Goal: Task Accomplishment & Management: Use online tool/utility

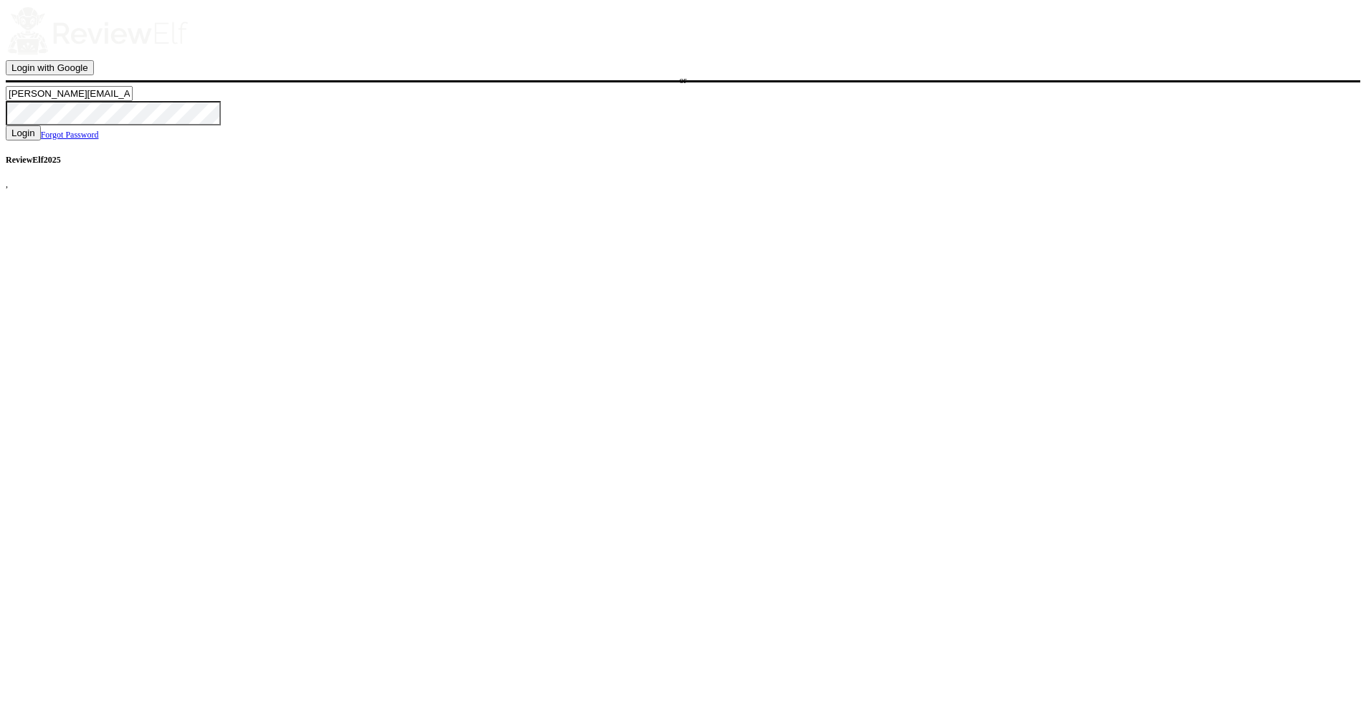
click at [133, 101] on input "nick.roberts@reviewinsights.org" at bounding box center [69, 93] width 127 height 15
type input "charles.johnson@reviewinsights.org"
click at [41, 141] on button "Login" at bounding box center [23, 132] width 35 height 15
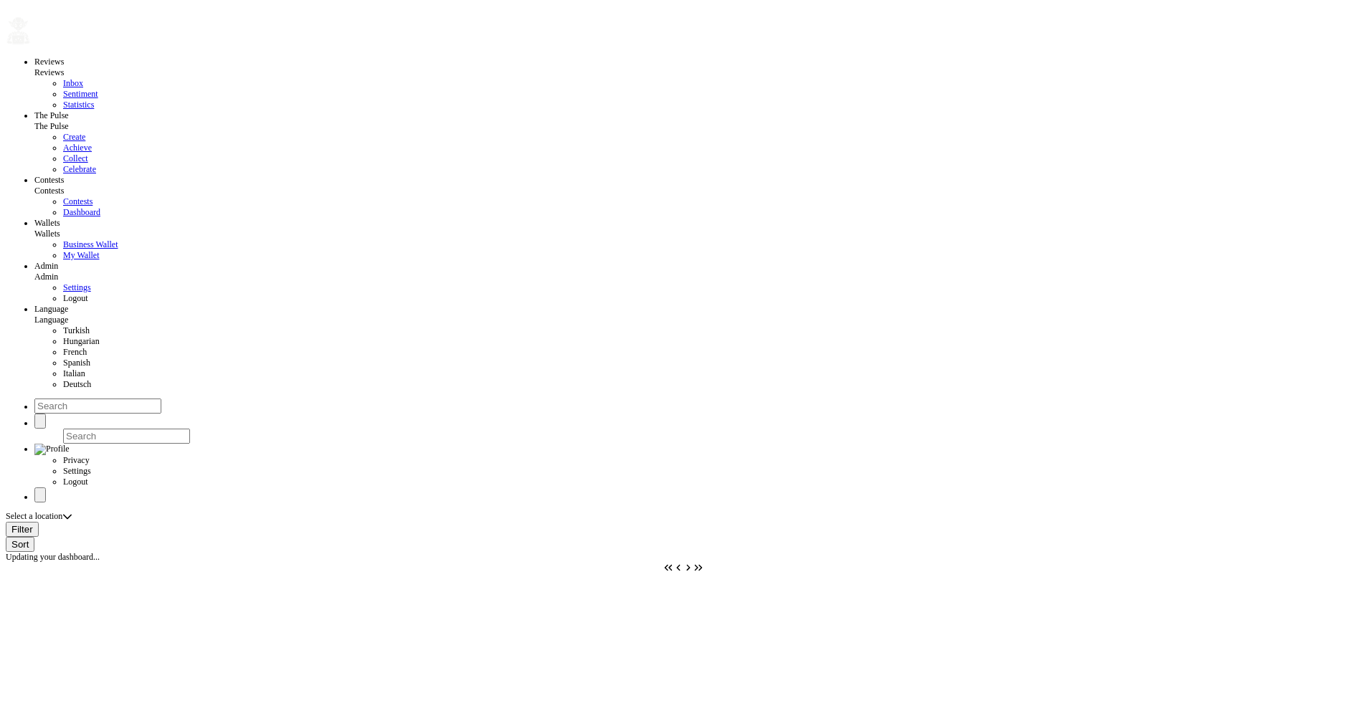
click at [31, 45] on button "button" at bounding box center [31, 45] width 0 height 0
click at [63, 335] on span "Turkish" at bounding box center [76, 330] width 27 height 10
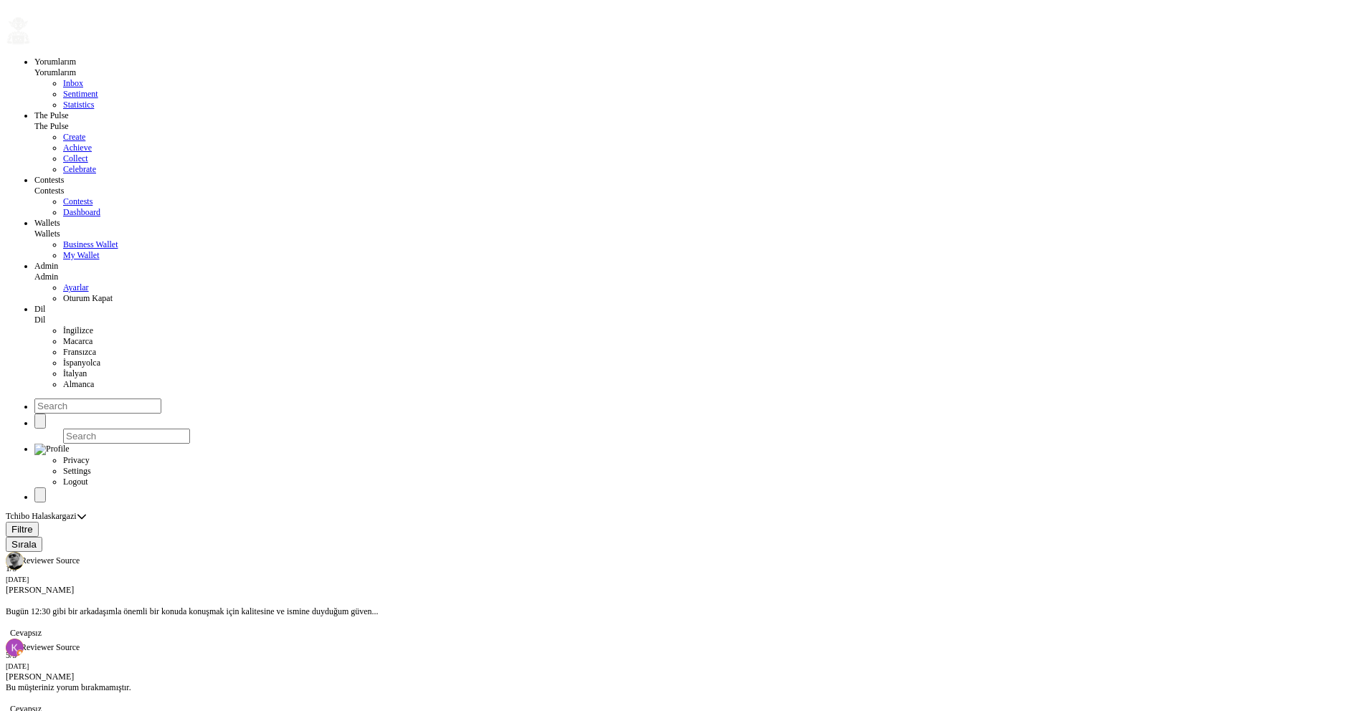
radio input "false"
click at [31, 45] on button "button" at bounding box center [31, 45] width 0 height 0
click at [63, 335] on span "İngilizce" at bounding box center [78, 330] width 30 height 10
click at [63, 335] on span "Turkish" at bounding box center [76, 330] width 27 height 10
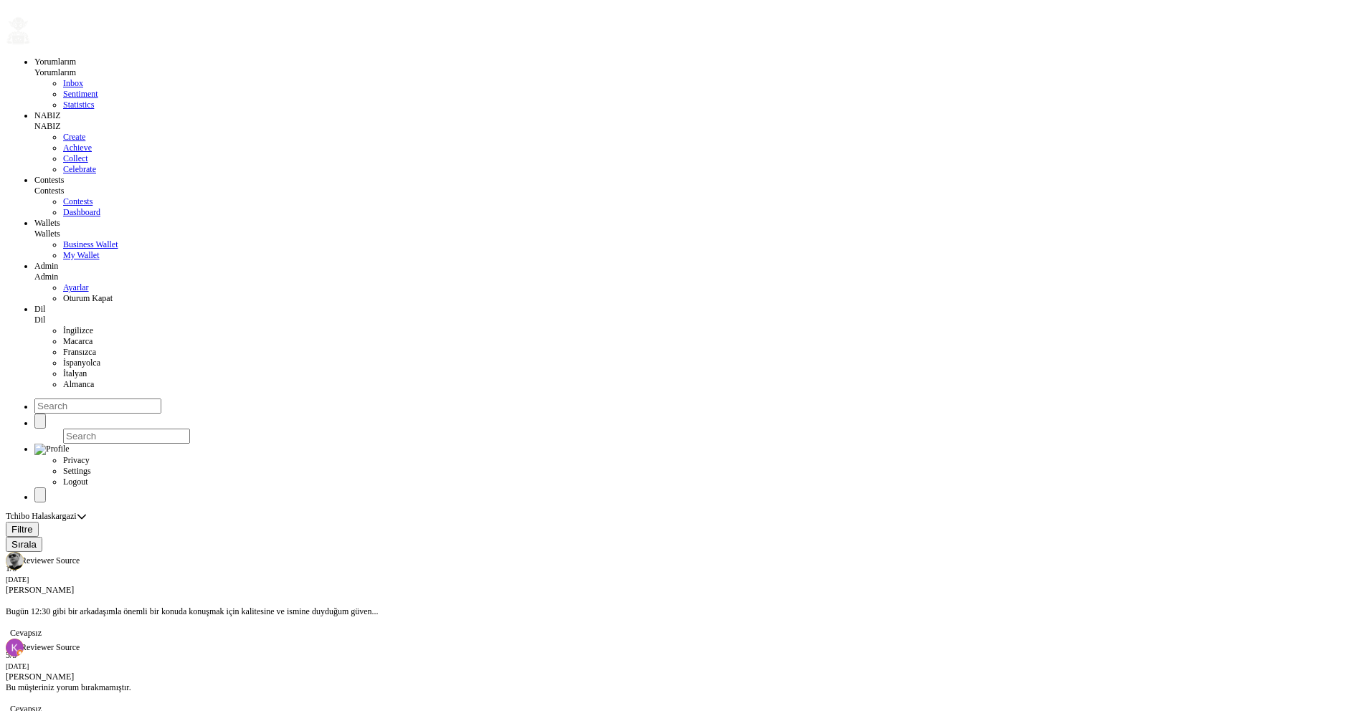
click at [83, 121] on div "NABIZ" at bounding box center [696, 115] width 1325 height 11
click at [31, 45] on button "button" at bounding box center [31, 45] width 0 height 0
click at [94, 110] on link "Statistics" at bounding box center [78, 105] width 31 height 10
click at [90, 121] on div "NABIZ" at bounding box center [696, 115] width 1325 height 11
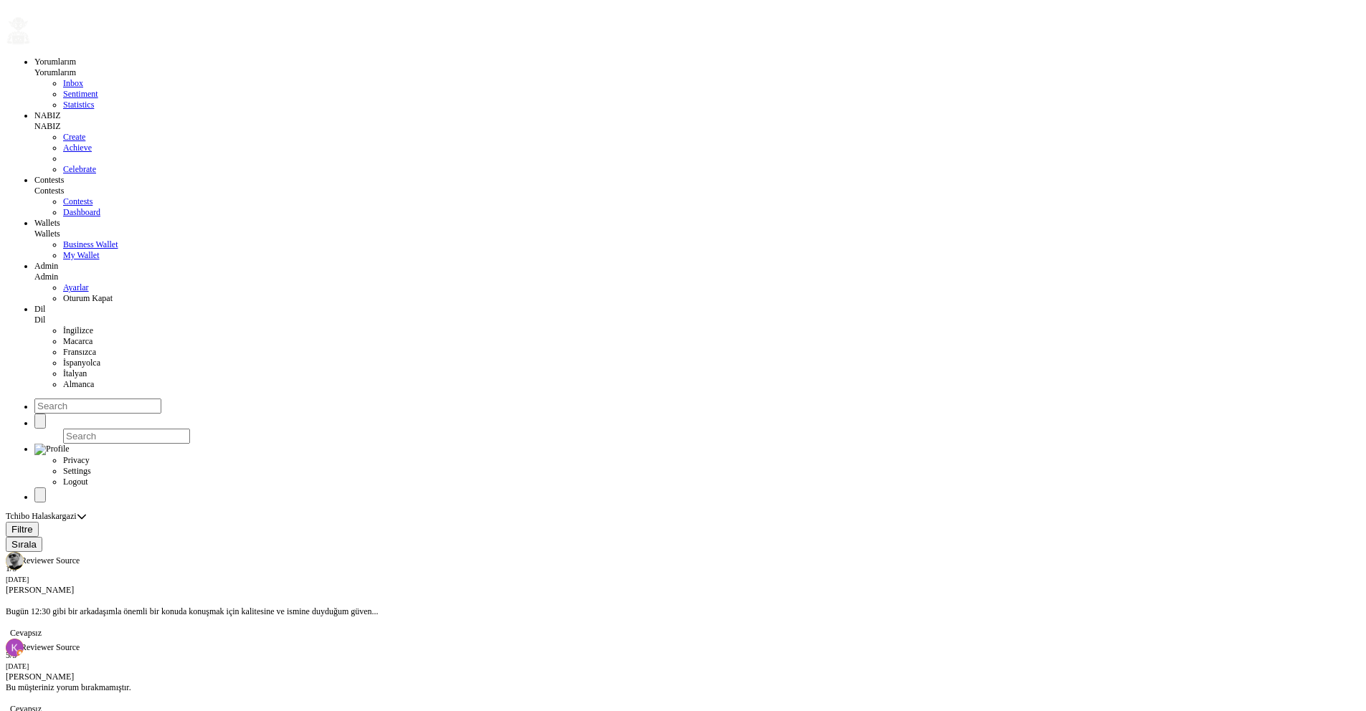
click at [77, 142] on link "Create" at bounding box center [74, 137] width 22 height 10
click at [63, 163] on link at bounding box center [63, 158] width 0 height 10
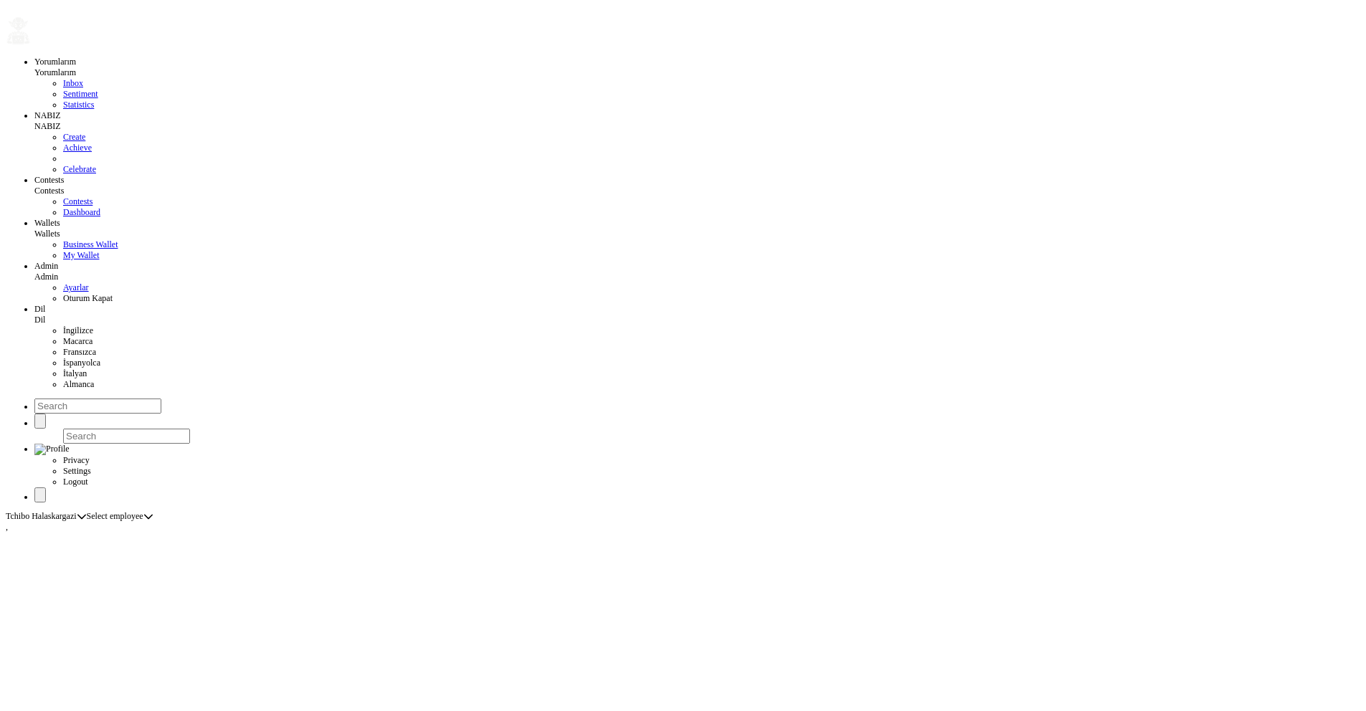
click at [63, 335] on span "İngilizce" at bounding box center [78, 330] width 30 height 10
click at [63, 335] on span "Turkish" at bounding box center [76, 330] width 27 height 10
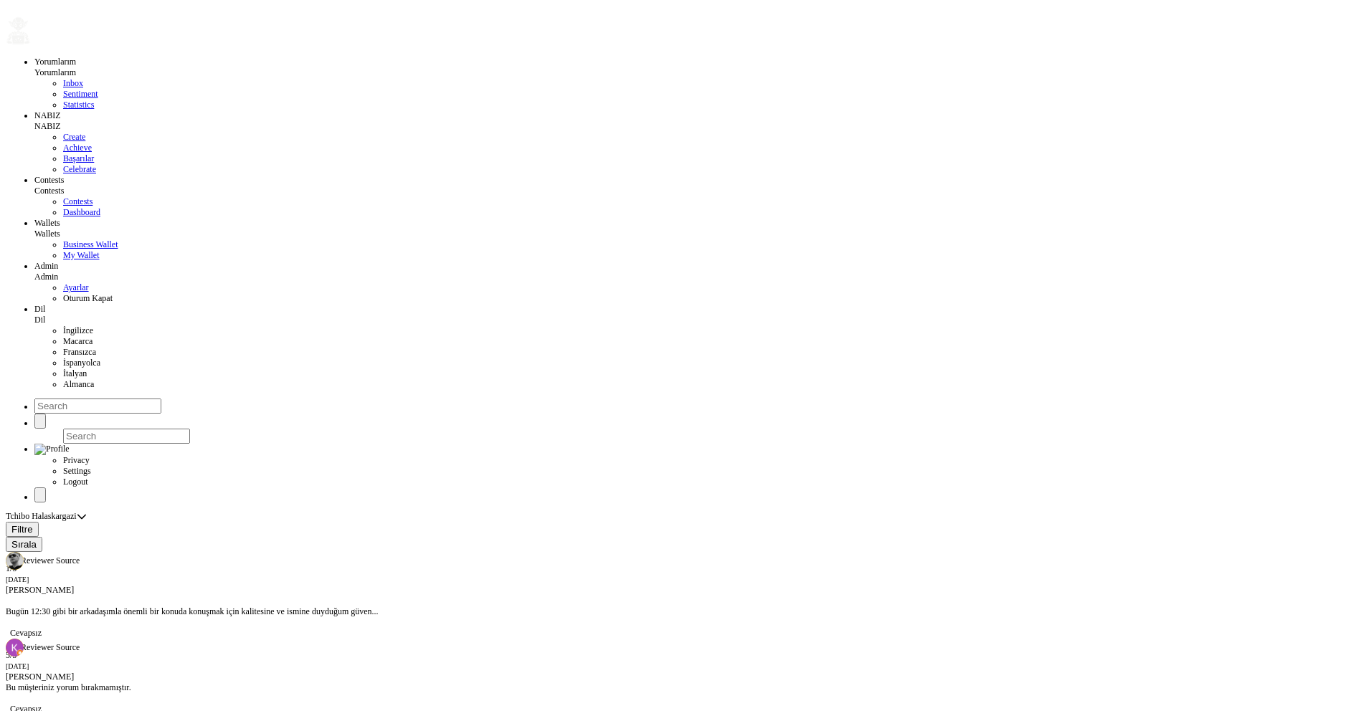
click at [63, 335] on span "İngilizce" at bounding box center [78, 330] width 30 height 10
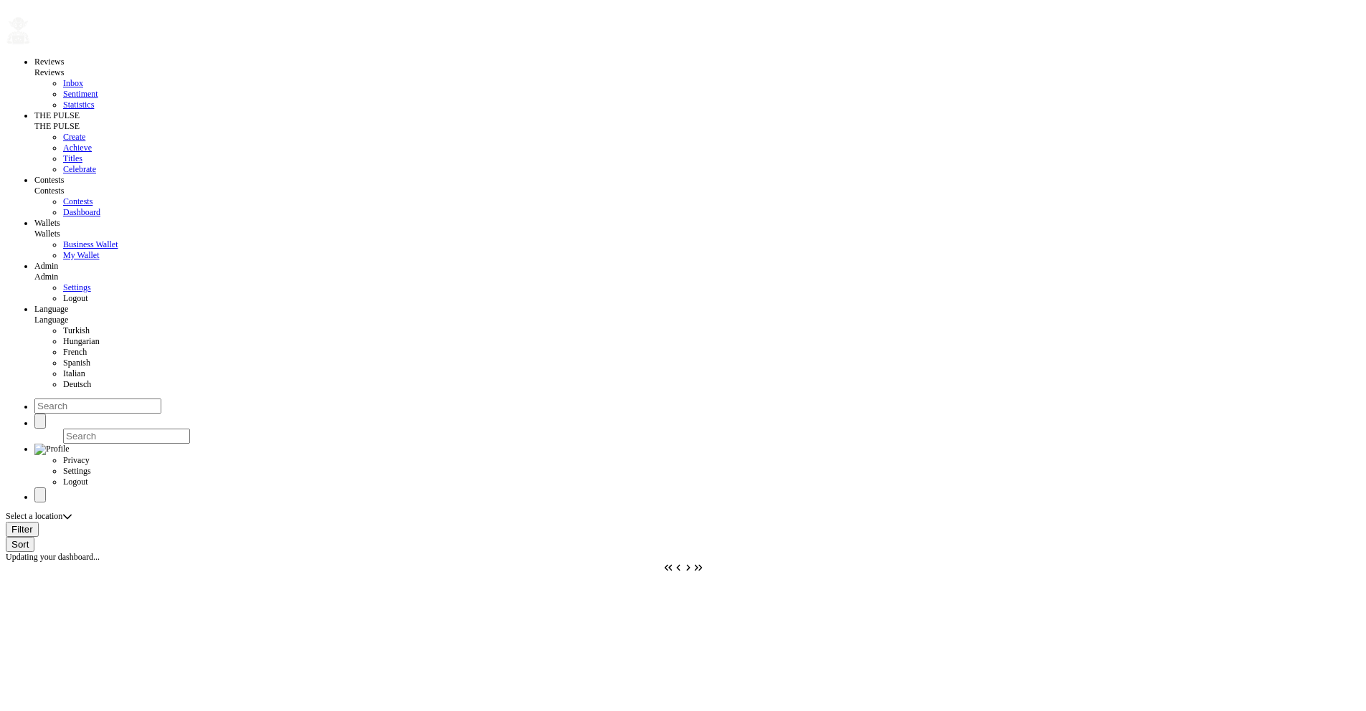
click at [63, 335] on span "Turkish" at bounding box center [76, 330] width 27 height 10
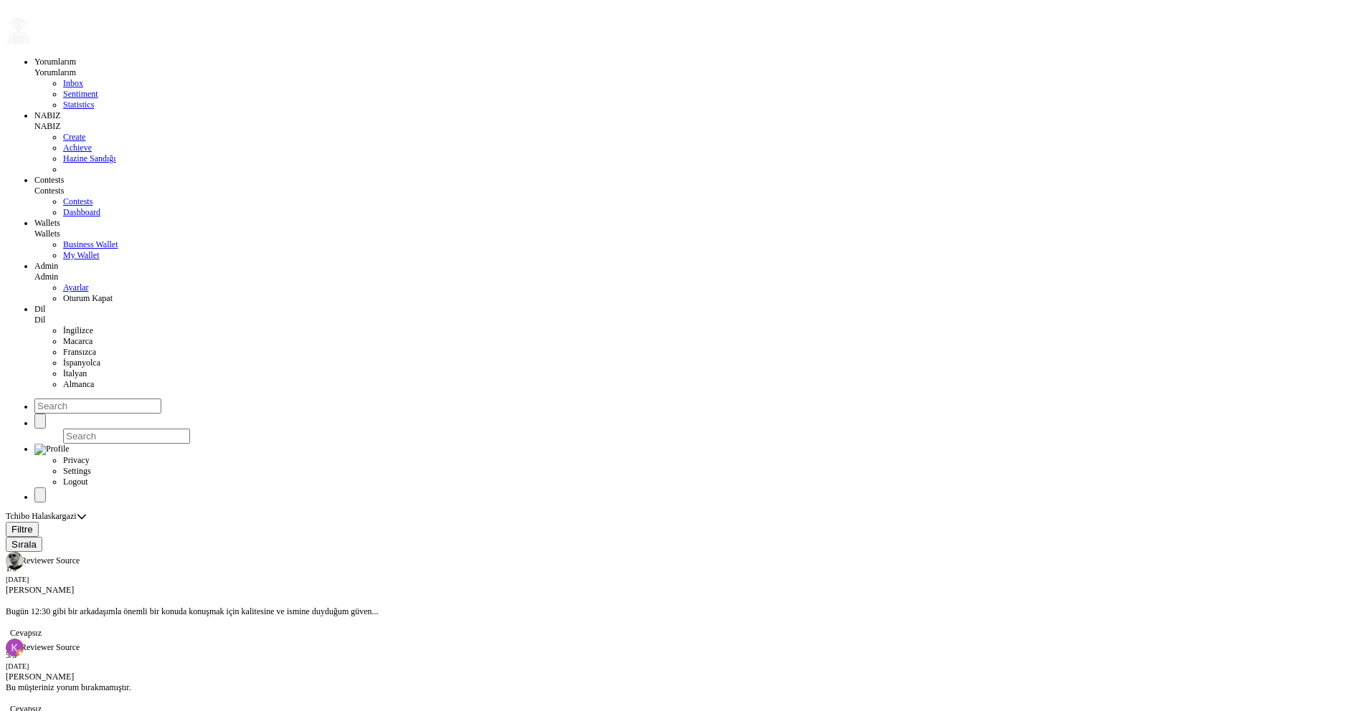
click at [63, 335] on span "İngilizce" at bounding box center [78, 330] width 30 height 10
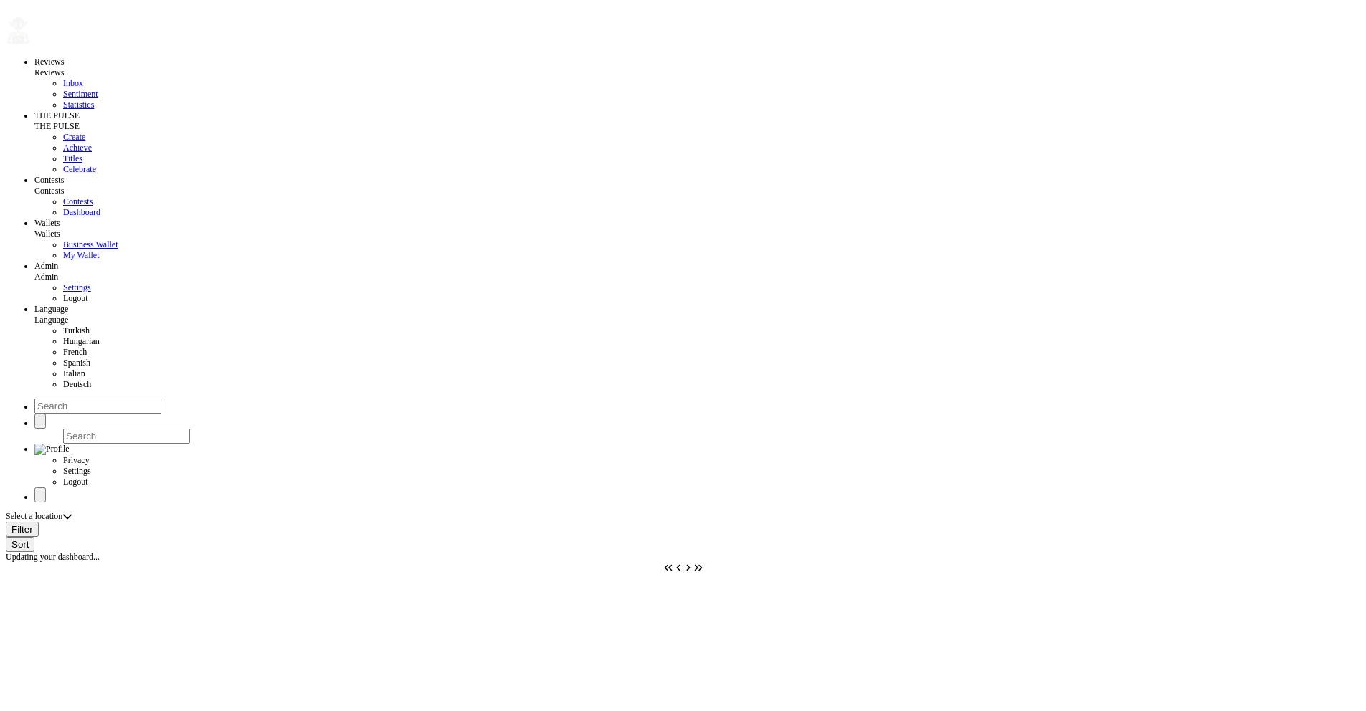
click at [63, 335] on span "Turkish" at bounding box center [76, 330] width 27 height 10
click at [158, 522] on div "Filtre" at bounding box center [683, 529] width 1354 height 15
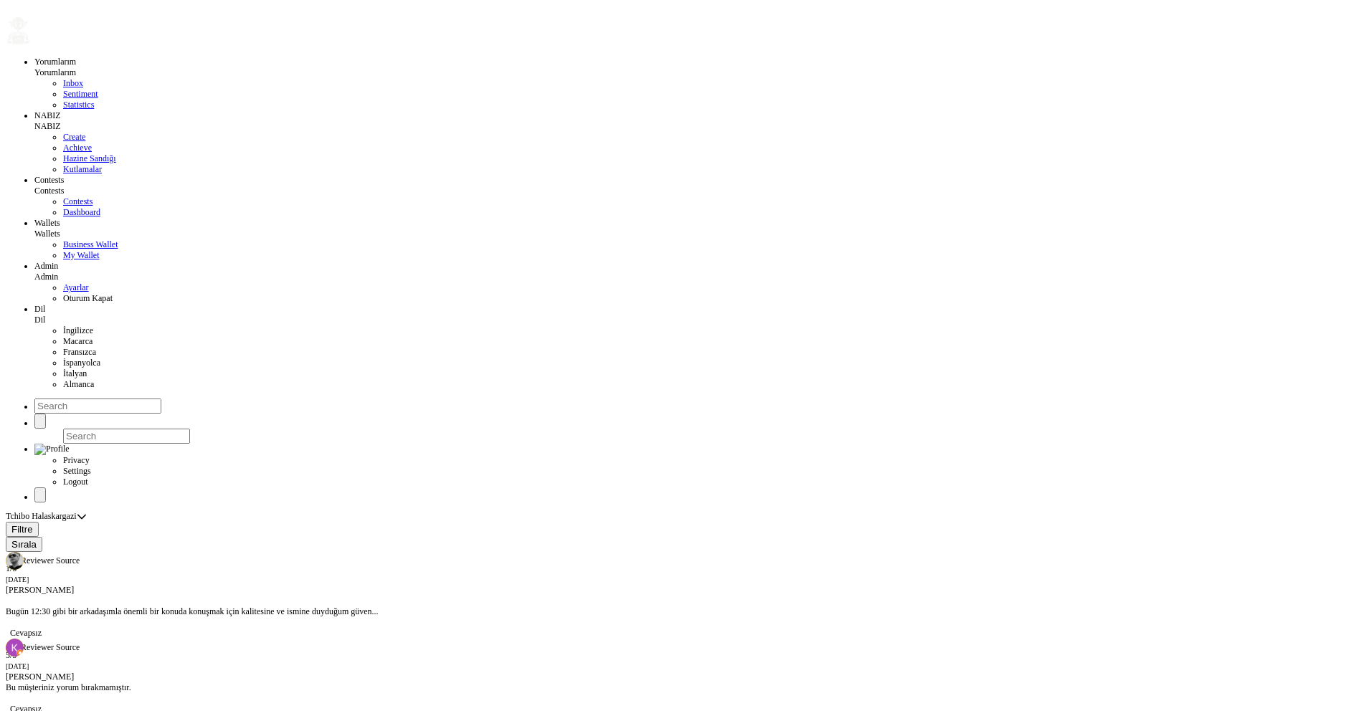
click at [39, 522] on button "Filtre" at bounding box center [22, 529] width 33 height 15
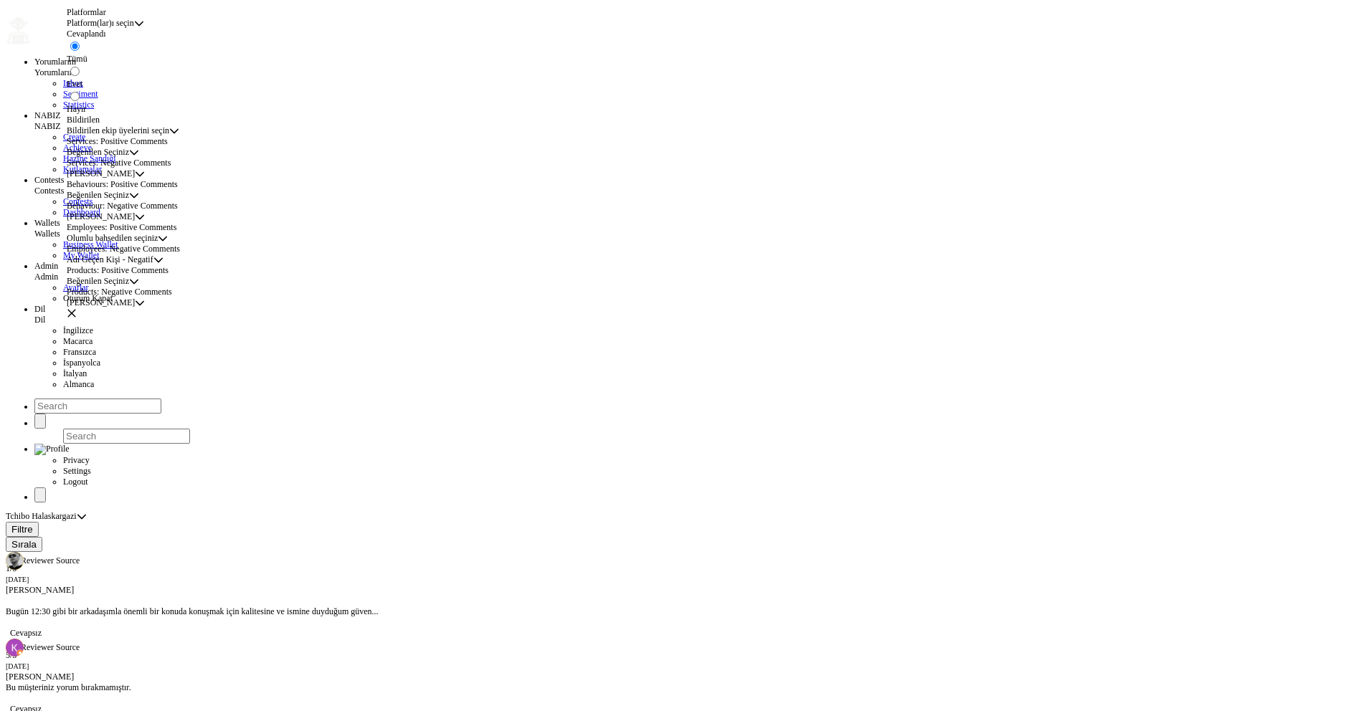
click at [134, 29] on div "Platform(lar)ı seçin" at bounding box center [100, 23] width 67 height 11
click at [169, 136] on span "Bildirilen ekip üyelerini seçin" at bounding box center [118, 130] width 103 height 11
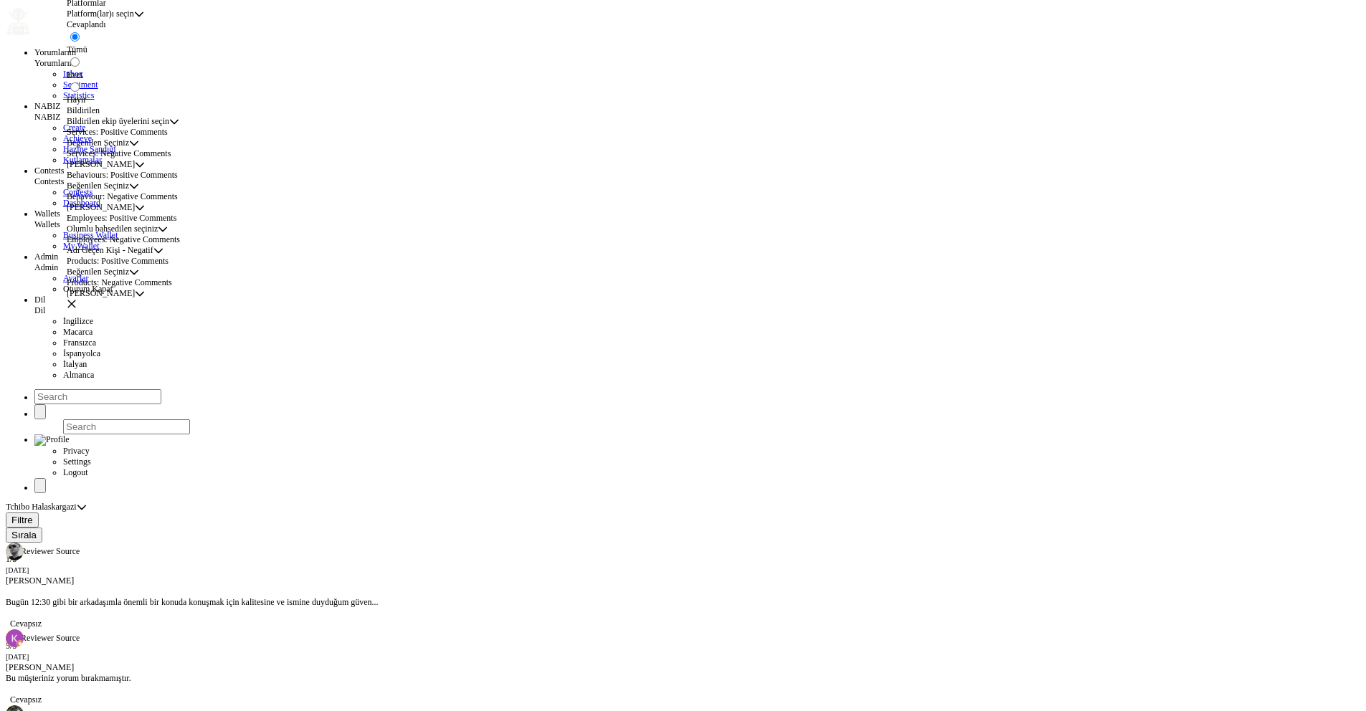
scroll to position [10, 0]
click at [153, 255] on span "Adı Geçen Kişi - Negatif" at bounding box center [110, 249] width 87 height 11
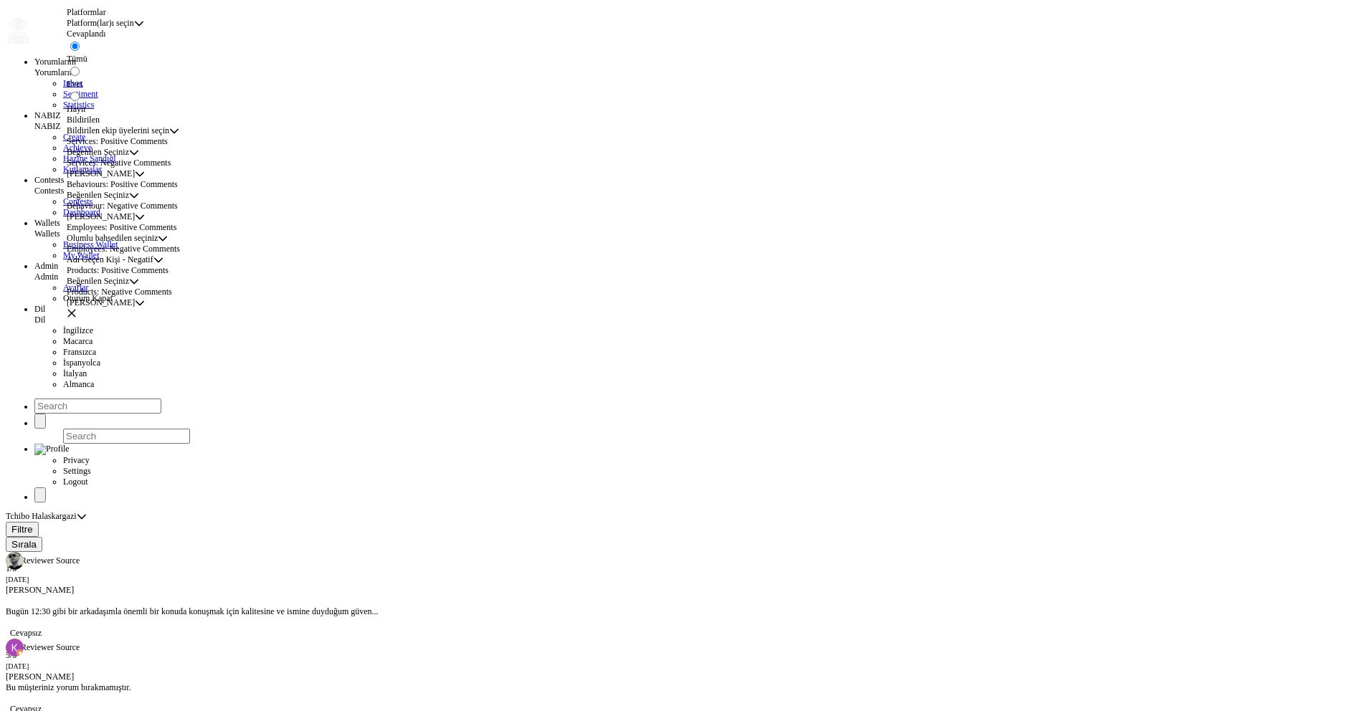
click at [77, 308] on icon "button" at bounding box center [72, 313] width 10 height 10
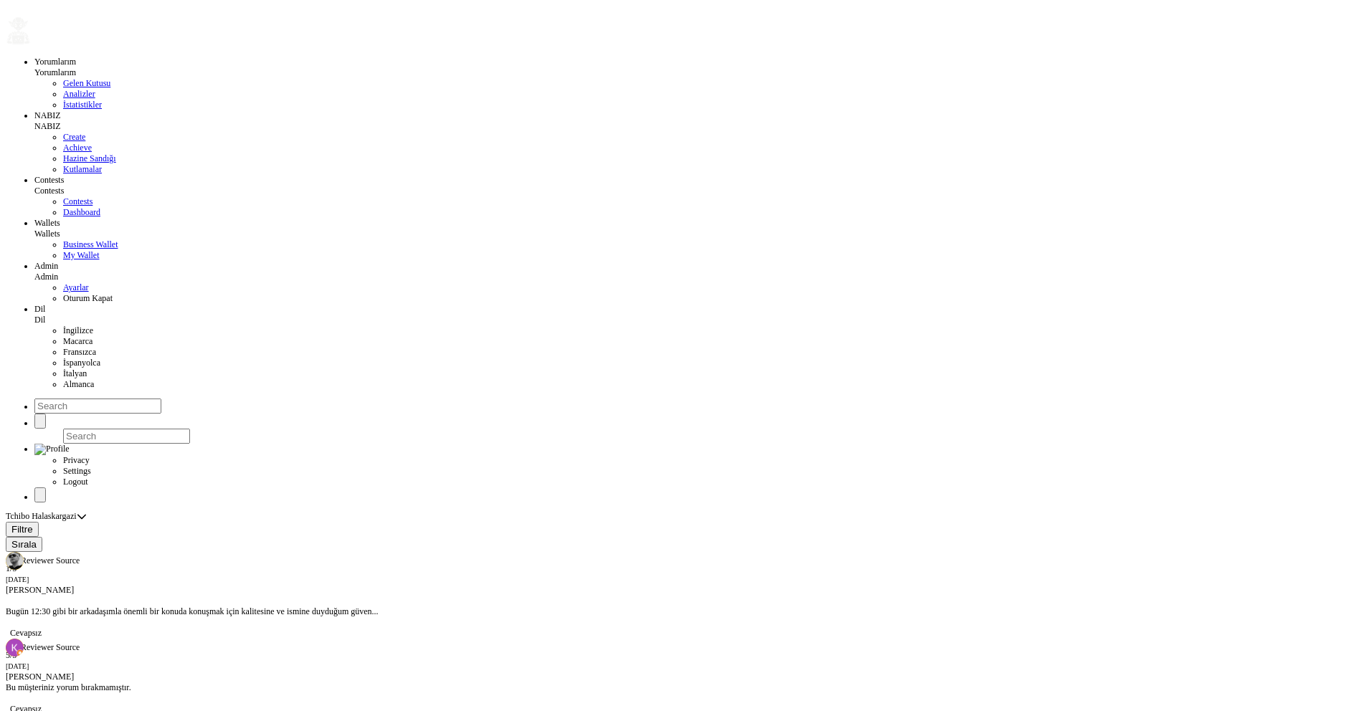
radio input "false"
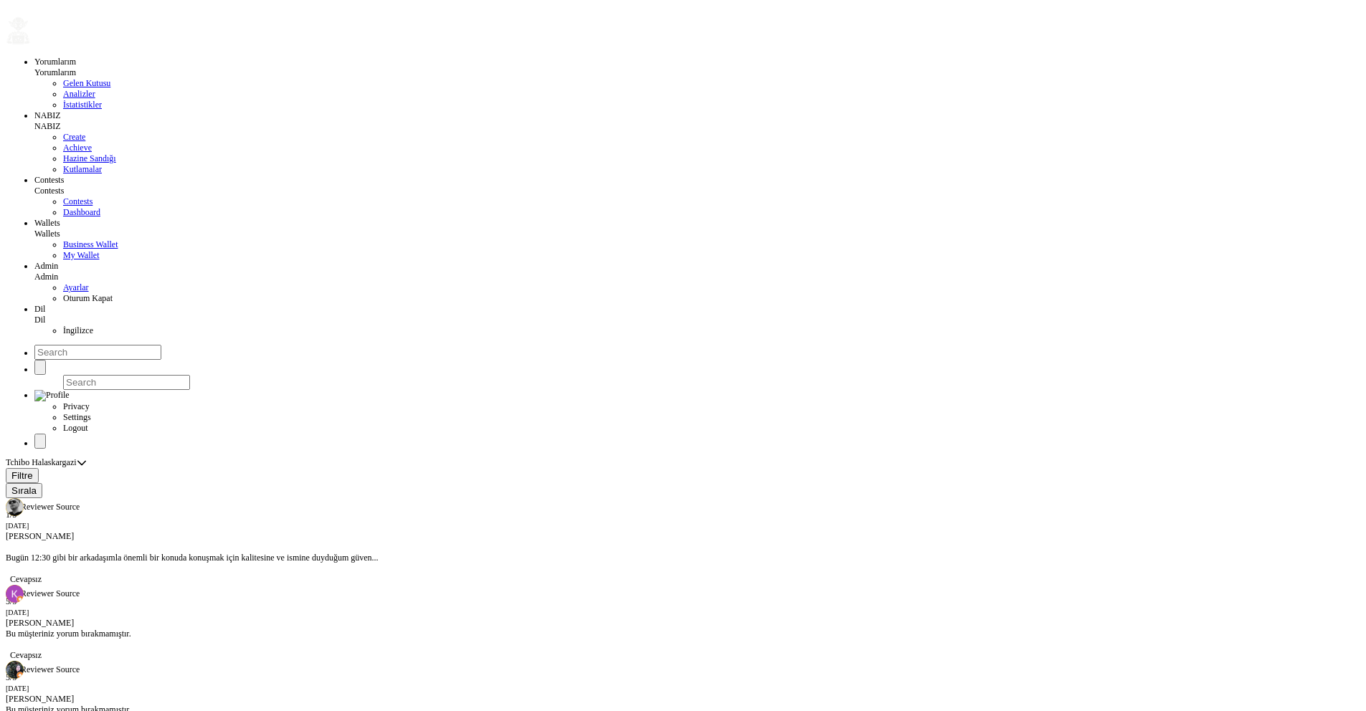
click at [63, 335] on span "İngilizce" at bounding box center [78, 330] width 30 height 10
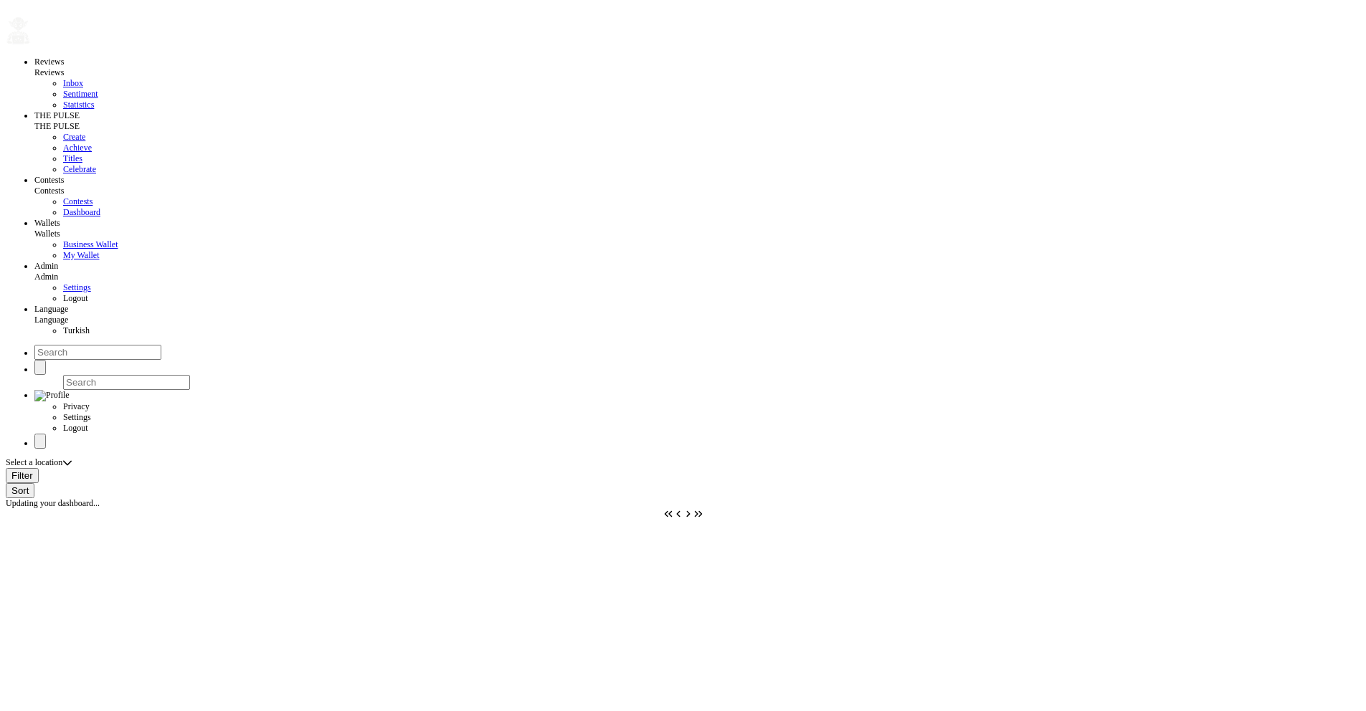
click at [63, 335] on span "Turkish" at bounding box center [76, 330] width 27 height 10
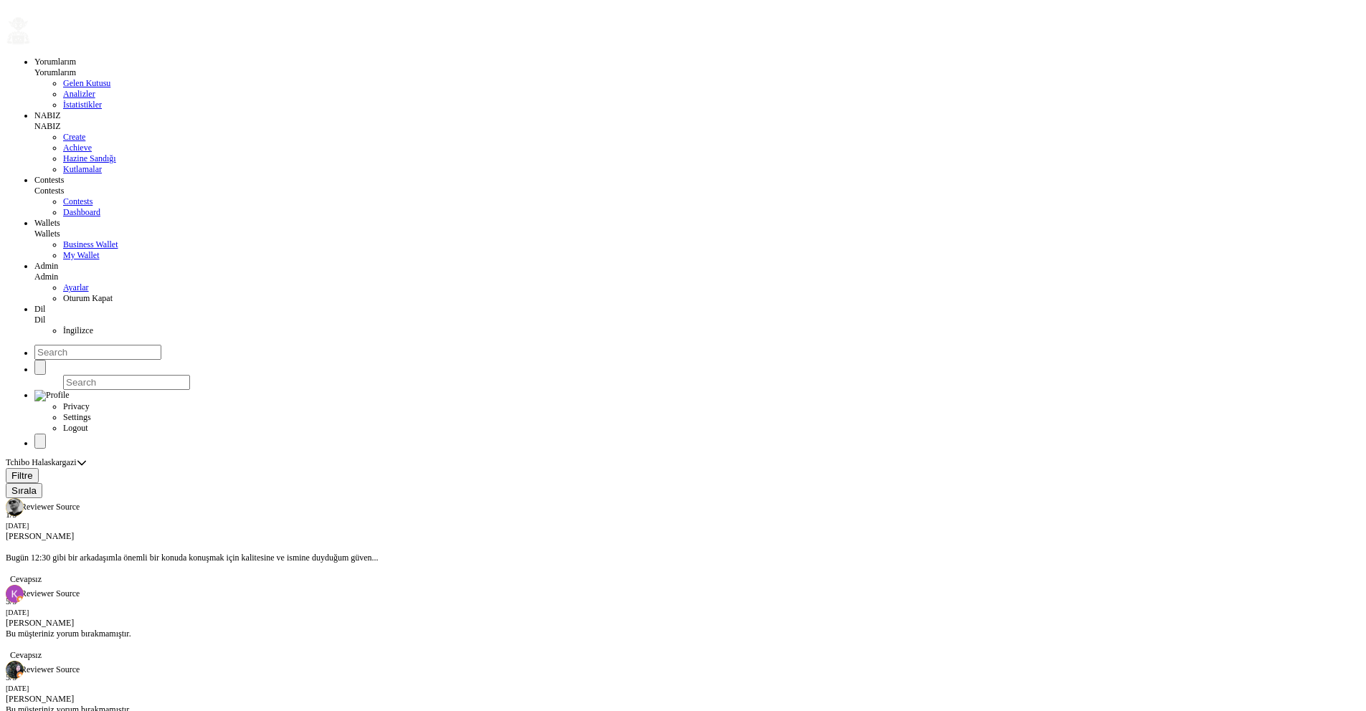
radio input "false"
click at [1245, 138] on span "English" at bounding box center [1232, 133] width 27 height 10
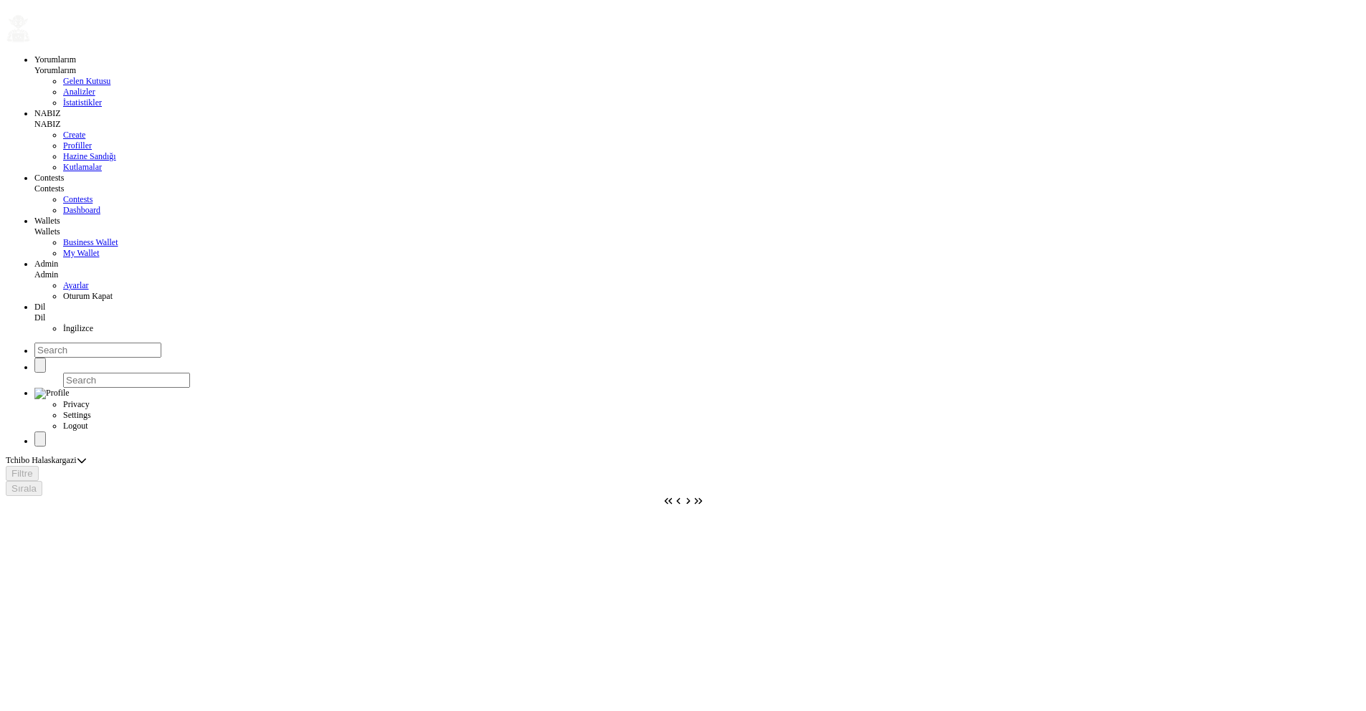
scroll to position [3, 0]
